Goal: Find specific page/section: Find specific page/section

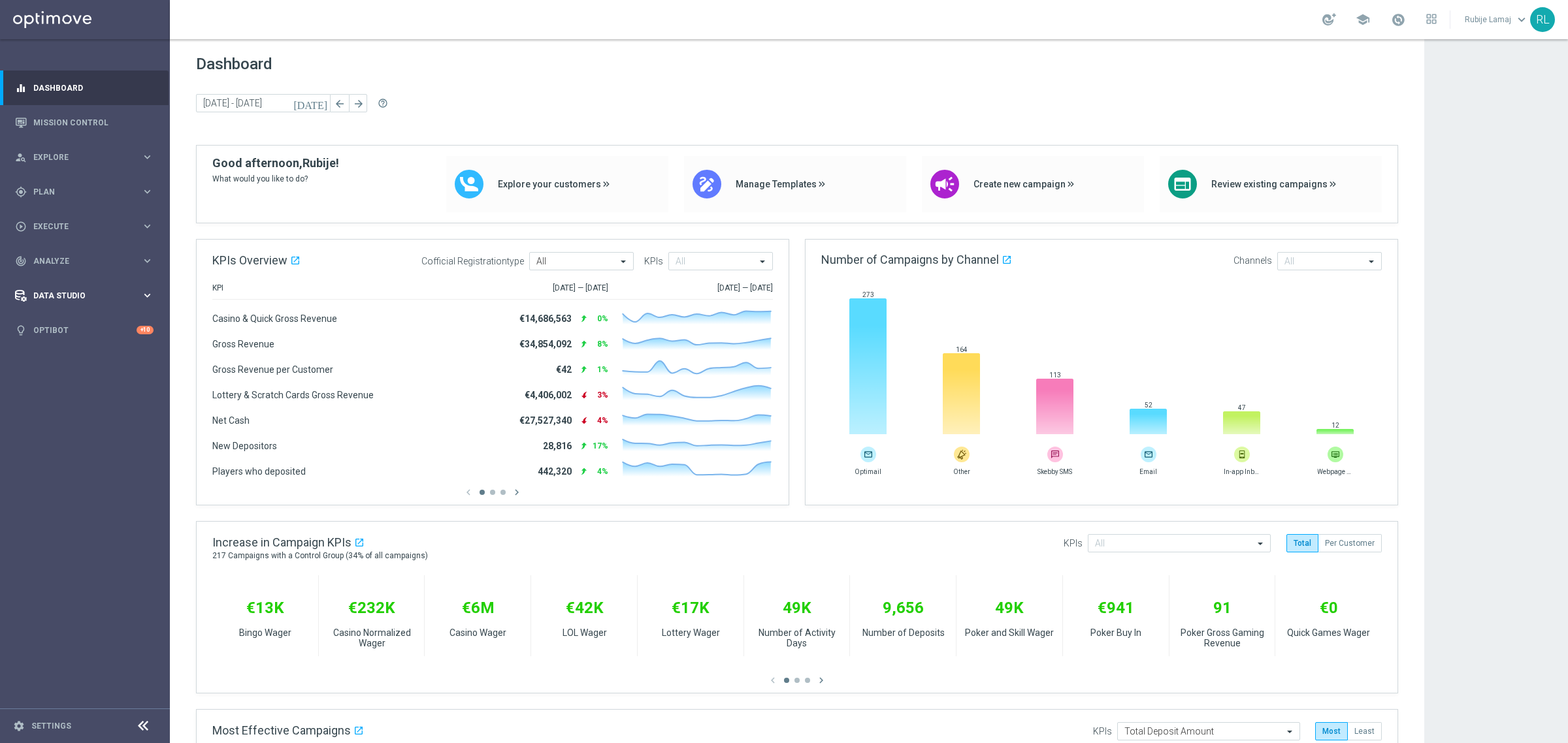
click at [83, 287] on div "Data Studio keyboard_arrow_right" at bounding box center [84, 295] width 168 height 34
click at [82, 346] on link "Real-Time Attributes" at bounding box center [84, 341] width 102 height 10
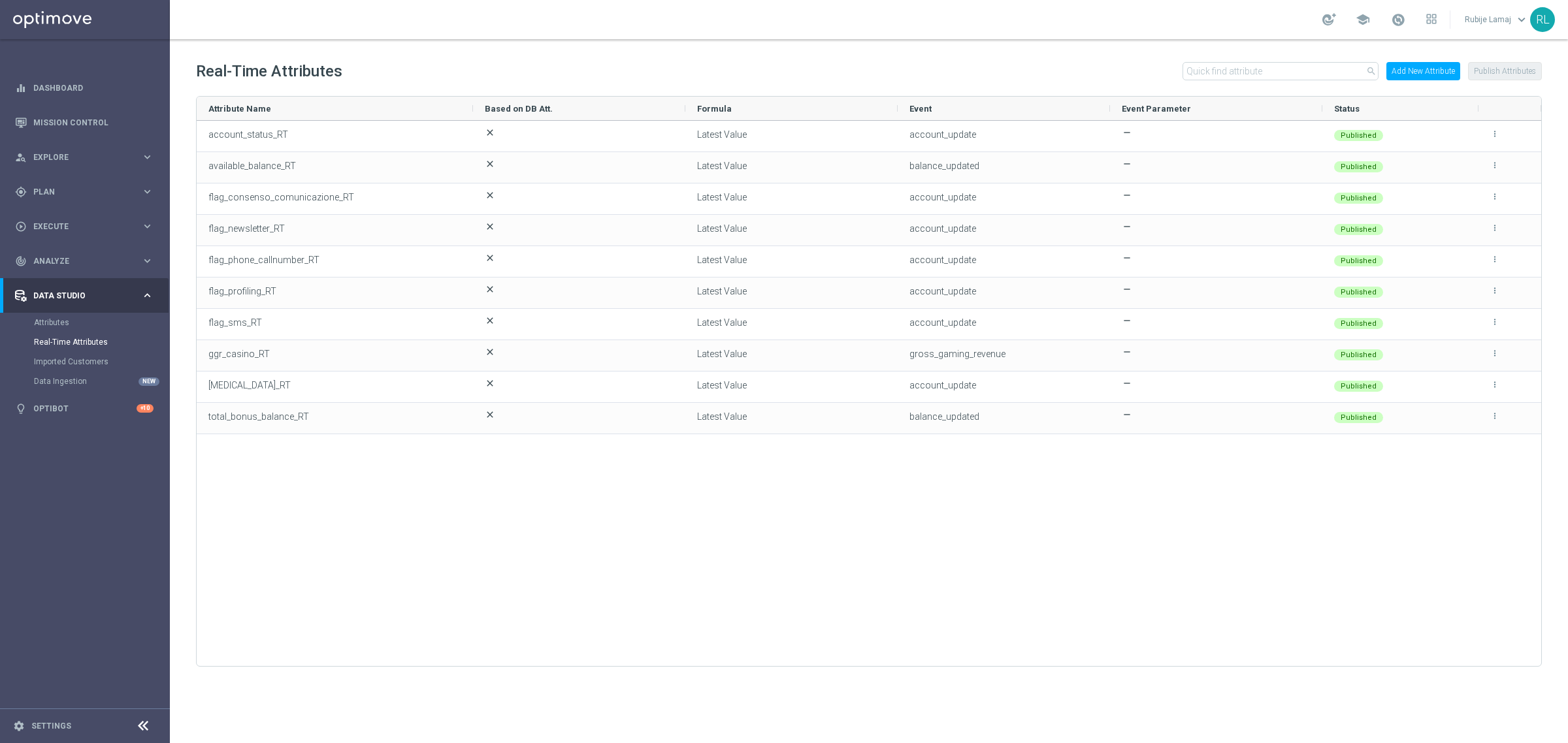
click at [892, 474] on div "account_status_RT close Latest Value account_update remove Published more_vert …" at bounding box center [869, 387] width 1344 height 533
